Goal: Task Accomplishment & Management: Manage account settings

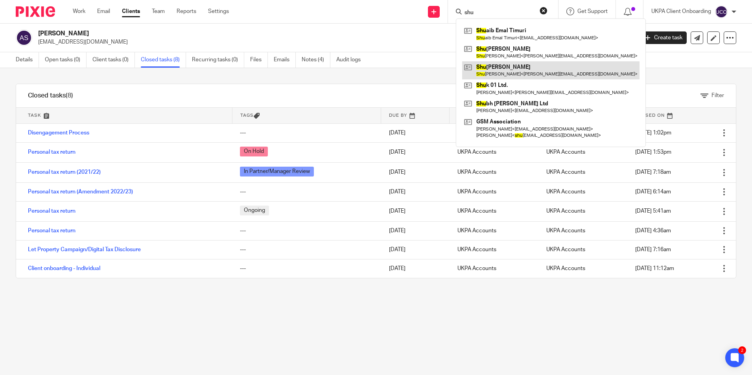
type input "shu"
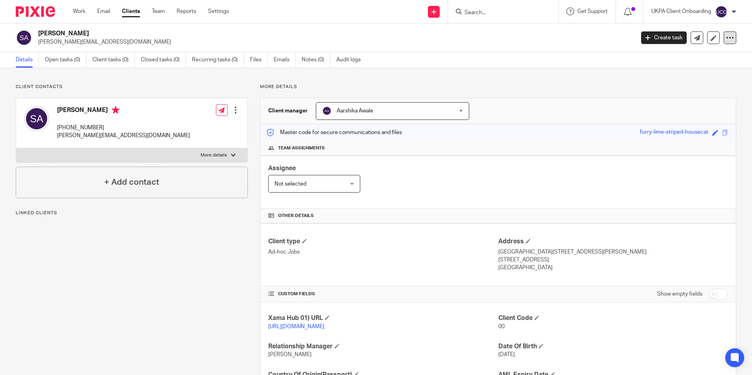
click at [723, 40] on div at bounding box center [729, 37] width 13 height 13
click at [652, 101] on span "Delete client" at bounding box center [663, 102] width 31 height 6
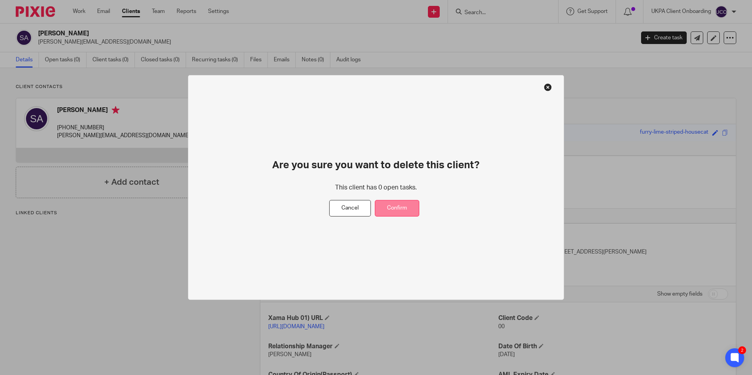
click at [404, 211] on button "Confirm" at bounding box center [397, 208] width 44 height 17
